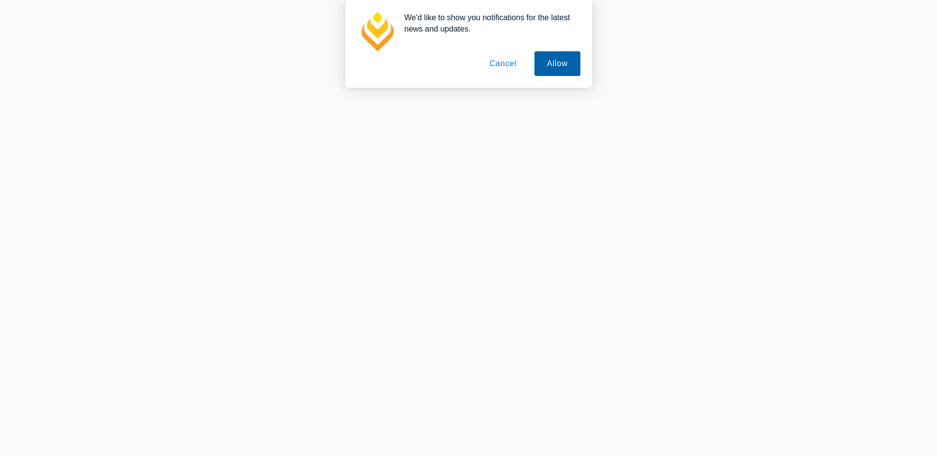
click at [556, 61] on button "Allow" at bounding box center [556, 63] width 45 height 25
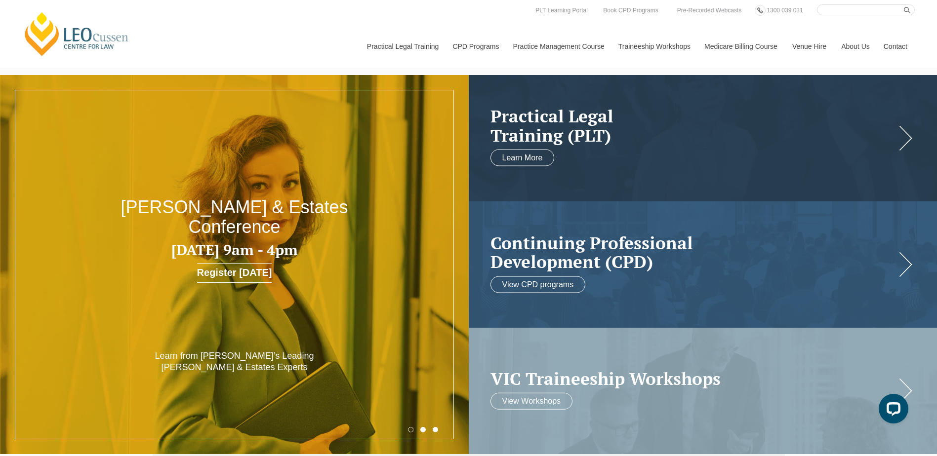
click at [898, 42] on link "Contact" at bounding box center [895, 46] width 39 height 42
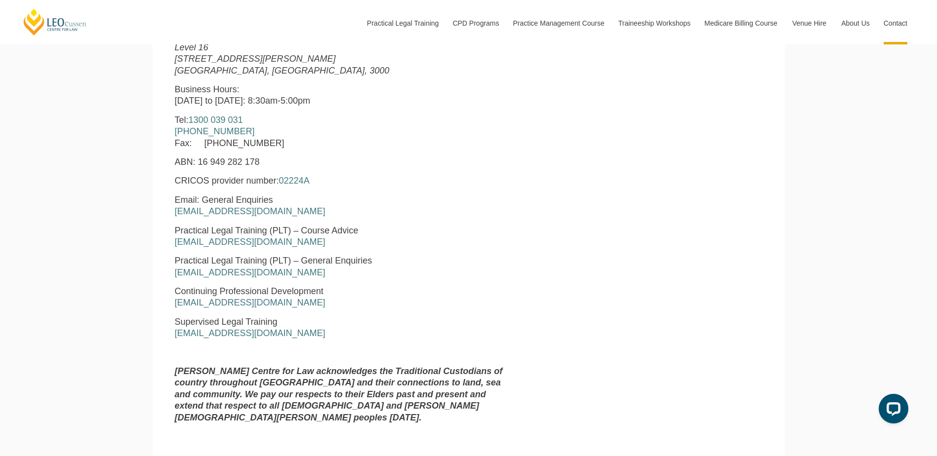
scroll to position [444, 0]
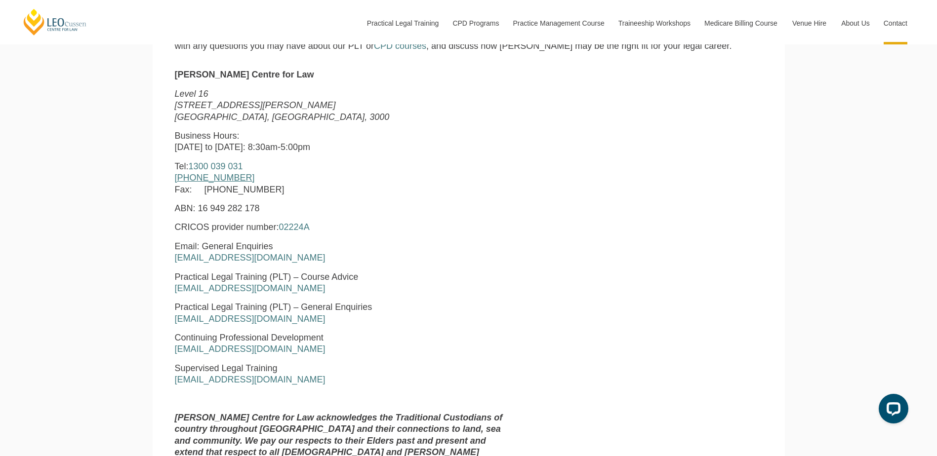
drag, startPoint x: 256, startPoint y: 178, endPoint x: 174, endPoint y: 185, distance: 81.8
click at [175, 185] on p "Tel: [PHONE_NUMBER] [PHONE_NUMBER] Fax: [PHONE_NUMBER]" at bounding box center [343, 178] width 337 height 35
copy link "[PHONE_NUMBER]"
